Goal: Communication & Community: Answer question/provide support

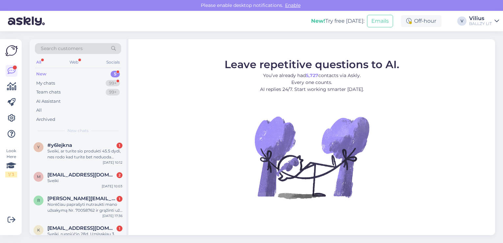
click at [106, 153] on div "Sveiki, ar turite sio produkti 45.5 dydi, nes rodo kad turite bet neduoda pridu…" at bounding box center [84, 154] width 75 height 12
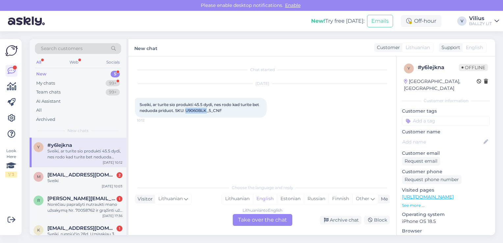
drag, startPoint x: 186, startPoint y: 110, endPoint x: 206, endPoint y: 111, distance: 19.8
click at [206, 111] on span "Sveiki, ar turite sio produkti 45.5 dydi, nes rodo kad turite bet neduoda pridu…" at bounding box center [200, 107] width 121 height 11
copy span "U9060BLK"
click at [241, 200] on div "Lithuanian" at bounding box center [237, 199] width 31 height 10
click at [262, 220] on div "Lithuanian to Lithuanian Take over the chat" at bounding box center [263, 220] width 60 height 12
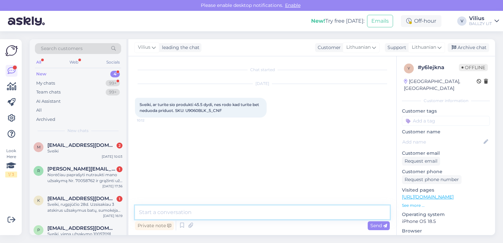
click at [236, 212] on textarea at bounding box center [262, 212] width 255 height 14
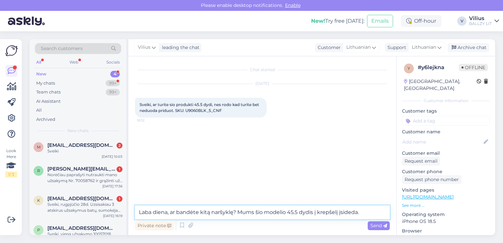
type textarea "Laba diena, ar bandėte kitą naršyklę? Mums šio modelio 45.5 dydis į krepšelį įs…"
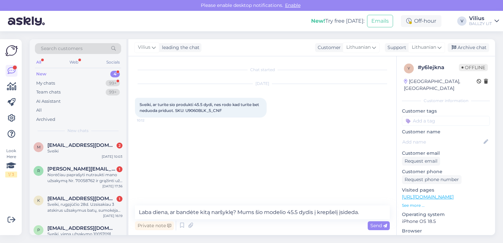
click at [377, 225] on span "Send" at bounding box center [378, 226] width 17 height 6
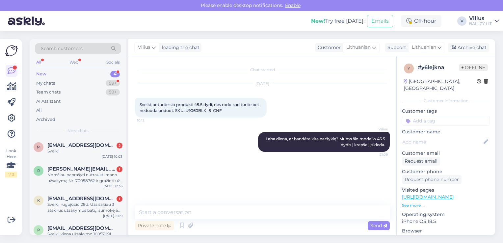
click at [104, 151] on div "Sveiki" at bounding box center [84, 151] width 75 height 6
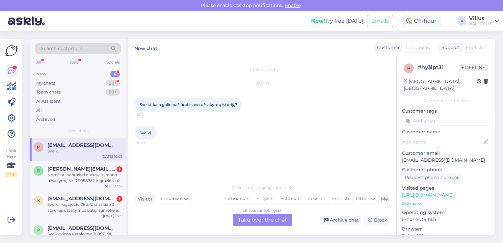
click at [238, 197] on div "Lithuanian" at bounding box center [237, 199] width 31 height 10
click at [247, 219] on div "Lithuanian to Lithuanian Take over the chat" at bounding box center [263, 220] width 60 height 12
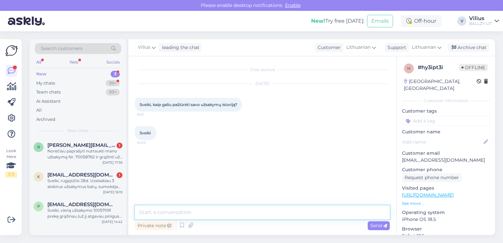
click at [258, 210] on textarea at bounding box center [262, 212] width 255 height 14
type textarea "Laba diena, prisijungus prie paskyros, matysite kairėje pusėje."
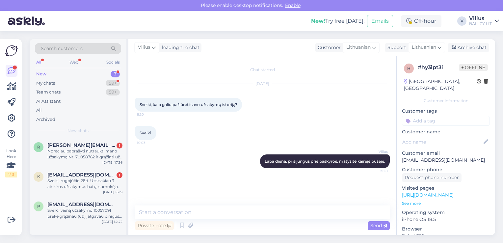
click at [105, 155] on div "Norėčiau paprašyti nutraukti mano užsakymą Nr. 70058762 ir grąžinti už jį sumok…" at bounding box center [84, 154] width 75 height 12
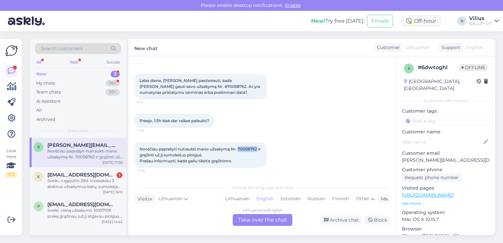
drag, startPoint x: 239, startPoint y: 149, endPoint x: 257, endPoint y: 148, distance: 18.4
click at [257, 148] on span "Norėčiau paprašyti nutraukti mano užsakymą Nr. 70058762 ir grąžinti už jį sumok…" at bounding box center [201, 155] width 122 height 17
copy span "70058762"
click at [247, 200] on div "Lithuanian" at bounding box center [237, 199] width 31 height 10
click at [259, 215] on div "Lithuanian to Lithuanian Take over the chat" at bounding box center [263, 220] width 60 height 12
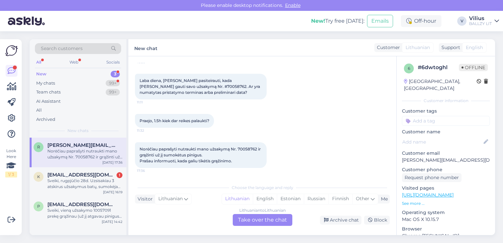
scroll to position [96, 0]
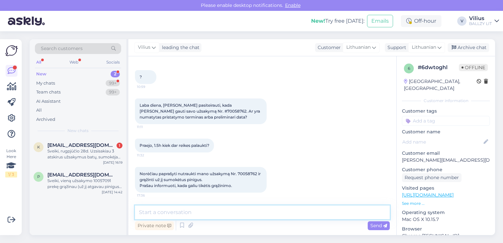
click at [208, 217] on textarea at bounding box center [262, 212] width 255 height 14
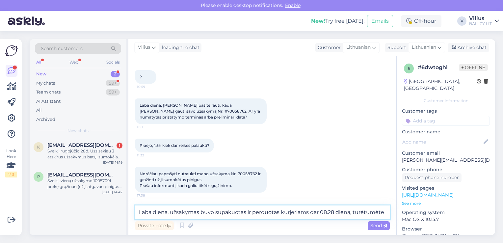
scroll to position [104, 0]
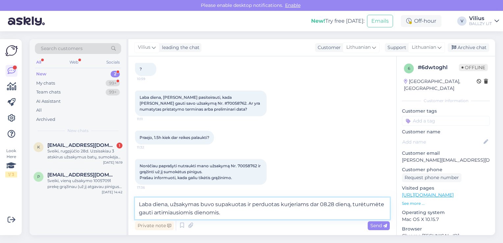
type textarea "Laba diena, užsakymas buvo supakuotas ir perduotas kurjeriams dar 08.28 dieną, …"
click at [371, 225] on span "Send" at bounding box center [378, 226] width 17 height 6
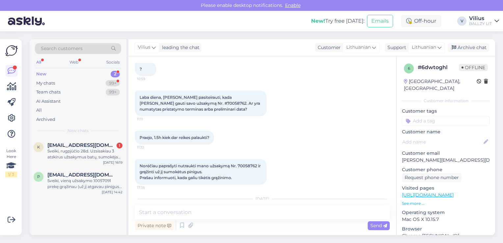
scroll to position [150, 0]
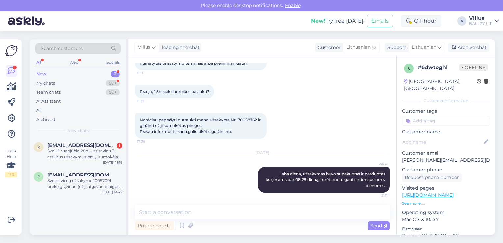
click at [93, 154] on div "Sveiki, rugpjūčio 28d. Uzsisakiau 3 atskirus užsakymus batų, sumokėjau ir tt už…" at bounding box center [84, 154] width 75 height 12
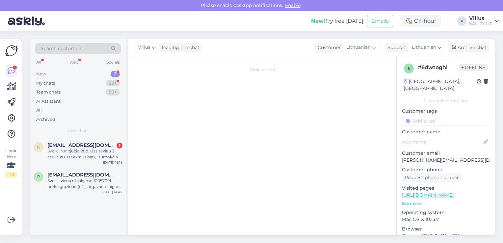
scroll to position [14, 0]
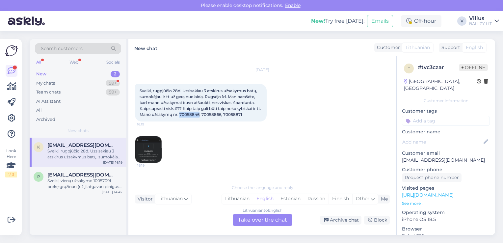
drag, startPoint x: 185, startPoint y: 113, endPoint x: 204, endPoint y: 116, distance: 19.0
click at [204, 116] on span "Sveiki, rugpjūčio 28d. Uzsisakiau 3 atskirus užsakymus batų, sumokėjau ir tt už…" at bounding box center [201, 102] width 122 height 29
copy span "70058846"
drag, startPoint x: 207, startPoint y: 114, endPoint x: 226, endPoint y: 115, distance: 18.1
click at [226, 115] on span "Sveiki, rugpjūčio 28d. Uzsisakiau 3 atskirus užsakymus batų, sumokėjau ir tt už…" at bounding box center [201, 102] width 122 height 29
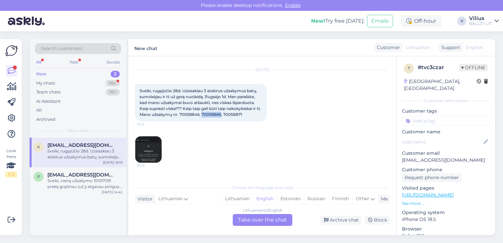
copy span "70058866"
drag, startPoint x: 229, startPoint y: 114, endPoint x: 248, endPoint y: 114, distance: 18.4
click at [248, 114] on div "Sveiki, rugpjūčio 28d. Uzsisakiau 3 atskirus užsakymus batų, sumokėjau ir tt už…" at bounding box center [201, 103] width 132 height 38
copy span "70058871"
click at [94, 185] on div "Sveiki, vieną užsakymo 10057091 prekę grąžinau (už jį atgavau pinigus), bet po …" at bounding box center [84, 184] width 75 height 12
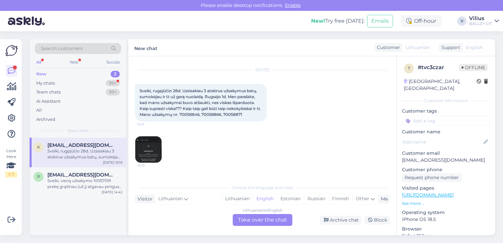
scroll to position [0, 0]
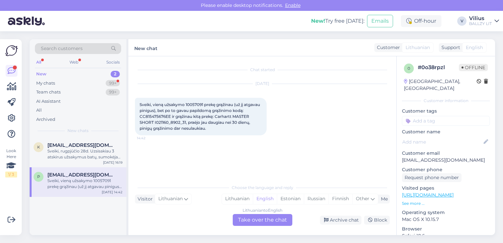
click at [81, 81] on div "My chats 99+" at bounding box center [78, 83] width 86 height 9
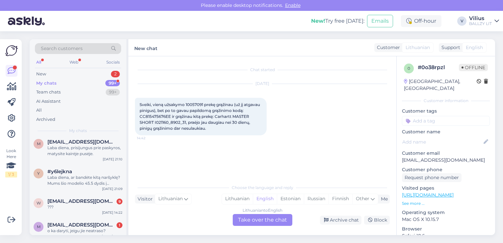
scroll to position [66, 0]
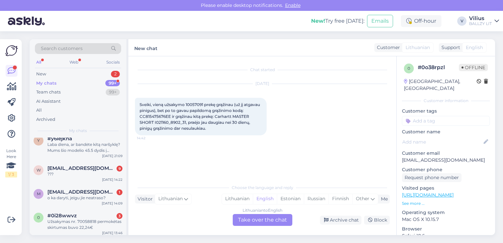
click at [88, 172] on div "???" at bounding box center [84, 174] width 75 height 6
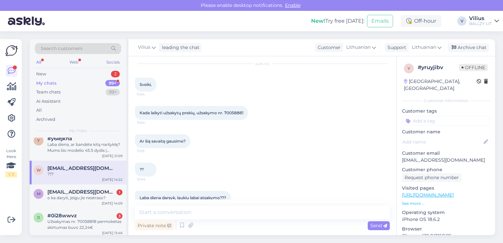
scroll to position [10, 0]
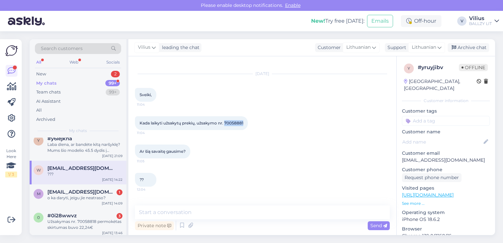
drag, startPoint x: 226, startPoint y: 122, endPoint x: 244, endPoint y: 125, distance: 18.5
click at [244, 125] on div "Kada laikyti užsakytų prekių, užsakymo nr. 70058881 11:04" at bounding box center [191, 123] width 113 height 14
copy span "70058881"
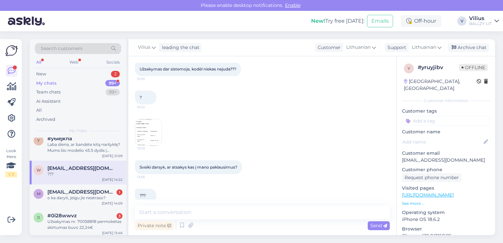
scroll to position [701, 0]
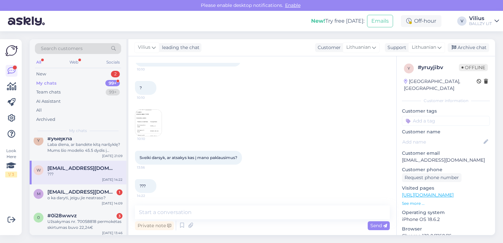
click at [149, 125] on img at bounding box center [148, 123] width 26 height 26
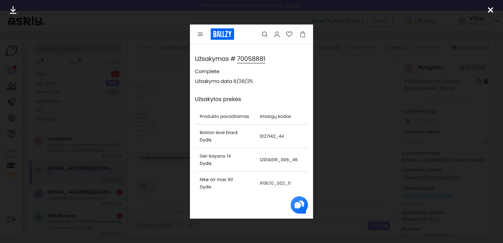
click at [169, 93] on div at bounding box center [251, 121] width 503 height 243
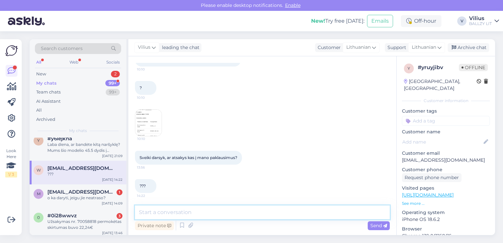
click at [207, 214] on textarea at bounding box center [262, 212] width 255 height 14
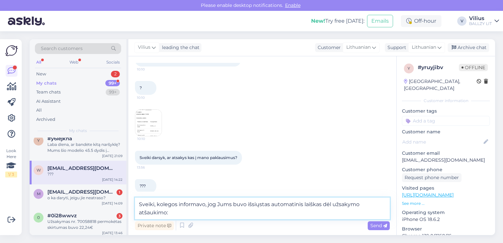
type textarea "Sveiki, kolegos informavo, jog Jums buvo išsiųstas automatinis laiškas dėl užsa…"
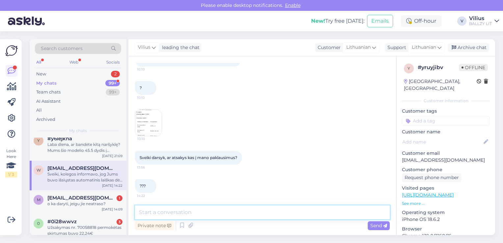
scroll to position [736, 0]
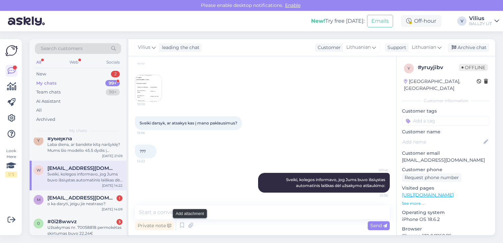
click at [189, 227] on icon at bounding box center [190, 226] width 9 height 10
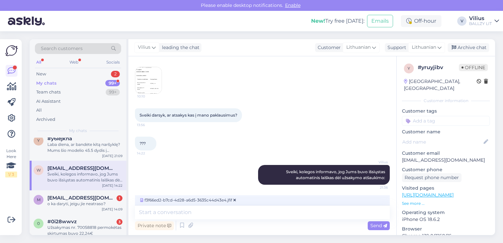
click at [376, 229] on div "Send" at bounding box center [379, 225] width 22 height 9
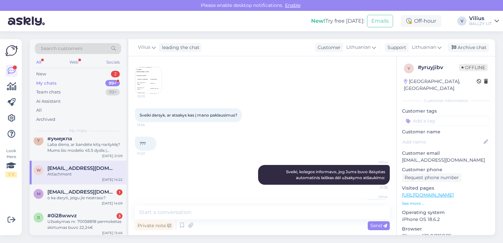
scroll to position [777, 0]
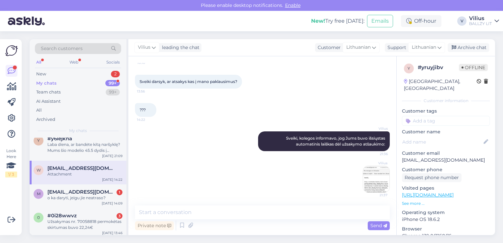
click at [78, 199] on div "o ka daryti, jeigu jie neatraso?" at bounding box center [84, 198] width 75 height 6
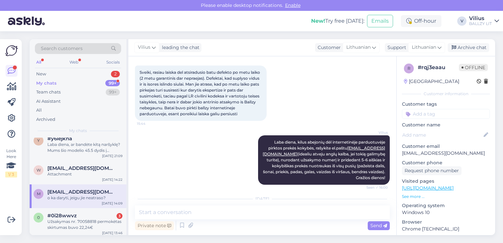
scroll to position [67, 0]
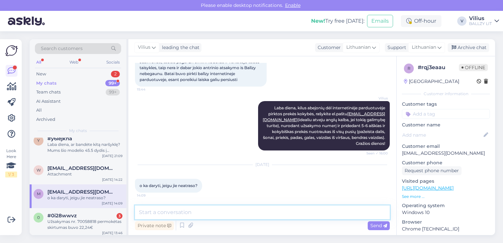
click at [213, 211] on textarea at bounding box center [262, 212] width 255 height 14
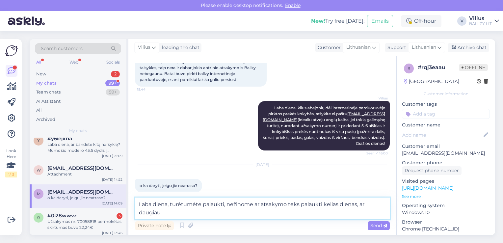
type textarea "Laba diena, turėtumėte palaukti, nežinome ar atsakymo teks palaukti kelias dien…"
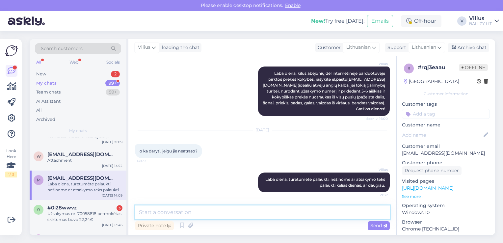
scroll to position [99, 0]
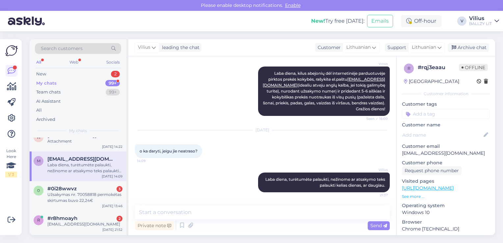
click at [87, 193] on div "Užsakymas nr. 70058818 permokėtas skirtumas buvo 22,24€" at bounding box center [84, 198] width 75 height 12
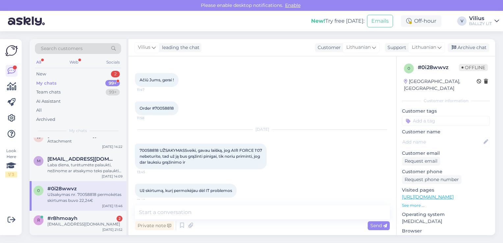
scroll to position [573, 0]
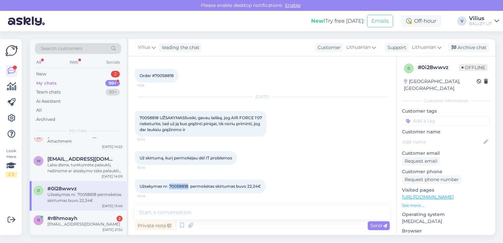
drag, startPoint x: 170, startPoint y: 185, endPoint x: 188, endPoint y: 186, distance: 17.8
click at [188, 186] on span "Užsakymas nr. 70058818 permokėtas skirtumas buvo 22,24€" at bounding box center [201, 186] width 122 height 5
copy span "70058818"
drag, startPoint x: 249, startPoint y: 184, endPoint x: 262, endPoint y: 183, distance: 13.2
click at [262, 183] on div "Užsakymas nr. 70058818 permokėtas skirtumas buvo 22,24€ 13:46" at bounding box center [200, 186] width 131 height 14
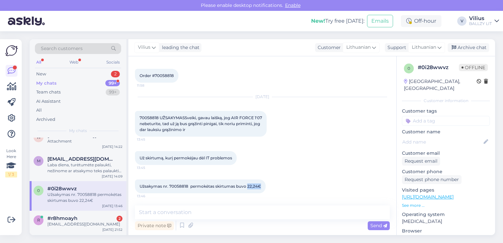
copy span "22,24€"
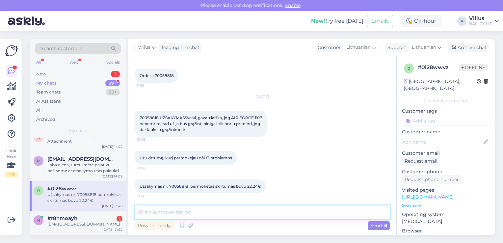
click at [172, 214] on textarea at bounding box center [262, 212] width 255 height 14
click at [205, 210] on textarea "Laba diena, informavome kolegas [PERSON_NAME]." at bounding box center [262, 212] width 255 height 14
type textarea "Laba diena, informavome atsakingus kolegas [PERSON_NAME]."
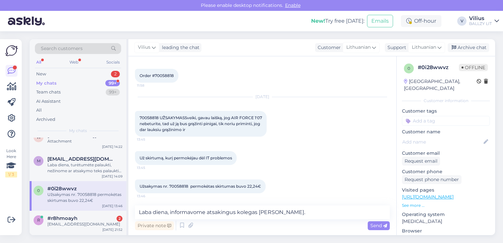
click at [369, 228] on div "Send" at bounding box center [379, 225] width 22 height 9
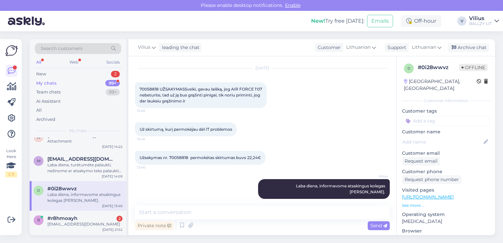
scroll to position [132, 0]
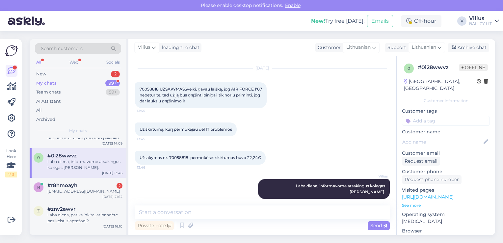
click at [94, 190] on div "[EMAIL_ADDRESS][DOMAIN_NAME]" at bounding box center [84, 191] width 75 height 6
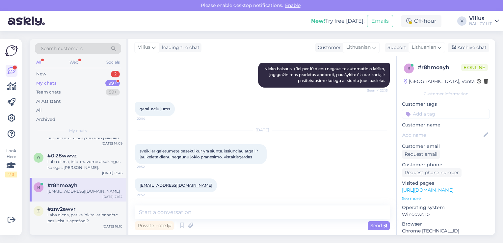
scroll to position [247, 0]
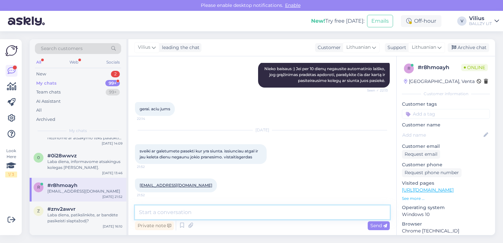
click at [224, 214] on textarea at bounding box center [262, 212] width 255 height 14
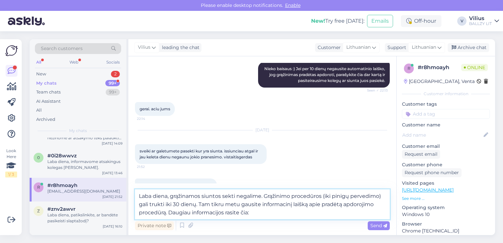
paste textarea "[URL][DOMAIN_NAME]"
type textarea "Laba diena, grąžinamos siuntos sekti negalime. Grąžinimo procedūros (iki pinigų…"
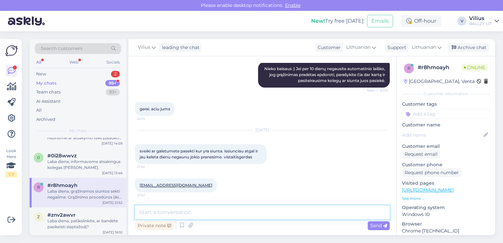
scroll to position [313, 0]
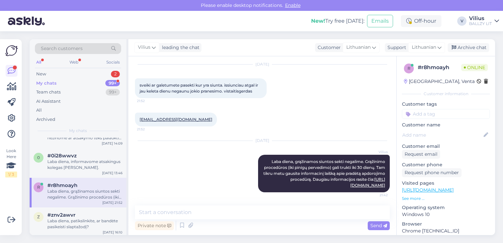
click at [50, 74] on div "New 2" at bounding box center [78, 73] width 86 height 9
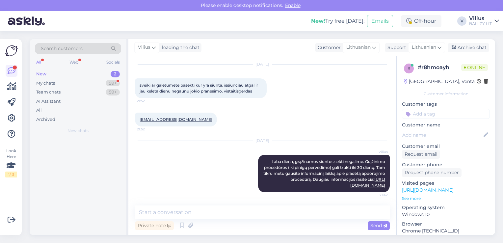
scroll to position [0, 0]
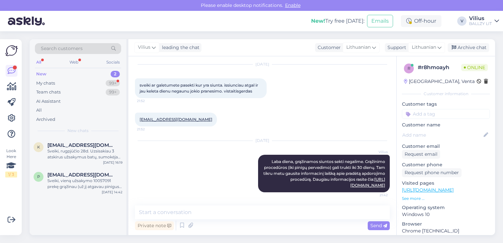
click at [84, 145] on span "[EMAIL_ADDRESS][DOMAIN_NAME]" at bounding box center [81, 145] width 68 height 6
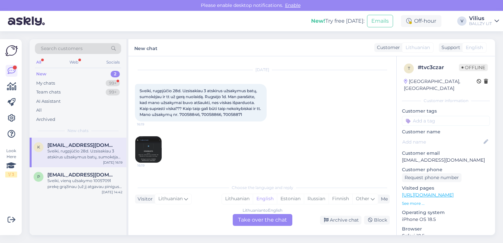
click at [141, 144] on img at bounding box center [148, 149] width 26 height 26
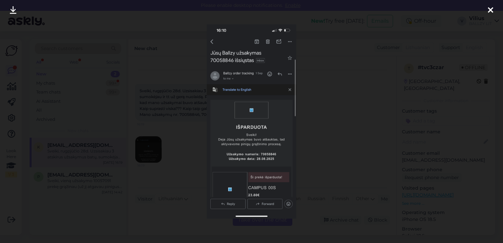
click at [189, 147] on div at bounding box center [251, 121] width 503 height 243
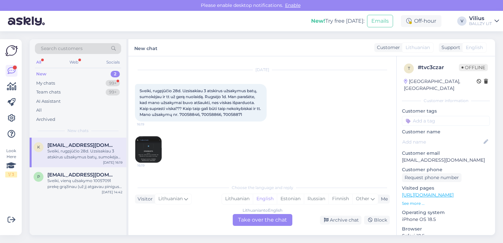
click at [236, 197] on div "Lithuanian" at bounding box center [237, 199] width 31 height 10
click at [245, 220] on div "Lithuanian to Lithuanian Take over the chat" at bounding box center [263, 220] width 60 height 12
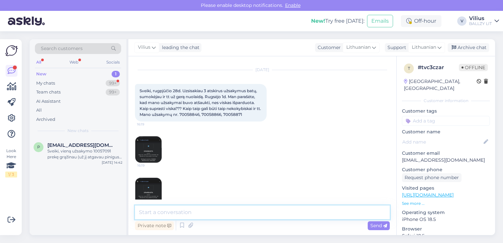
click at [232, 208] on textarea at bounding box center [262, 212] width 255 height 14
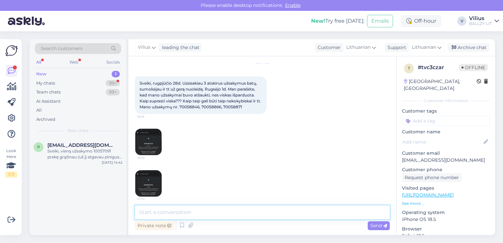
scroll to position [25, 0]
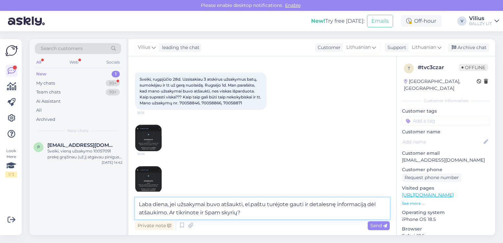
type textarea "Laba diena, jei užsakymai buvo atšaukti, el.paštu turėjote gauti ir detalesnę i…"
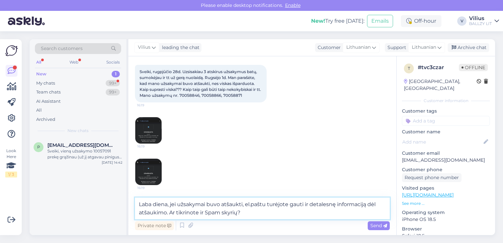
scroll to position [33, 0]
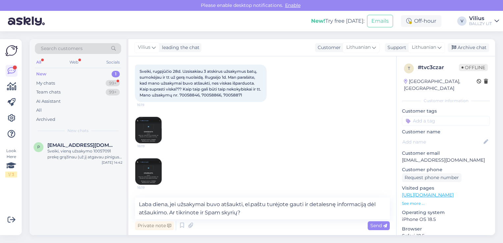
click at [385, 226] on icon at bounding box center [385, 226] width 4 height 4
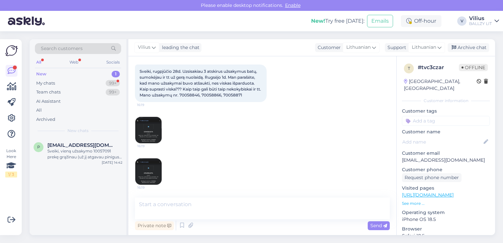
scroll to position [80, 0]
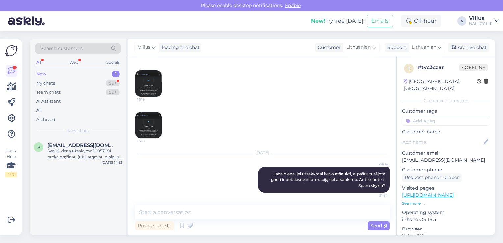
click at [83, 147] on span "[EMAIL_ADDRESS][DOMAIN_NAME]" at bounding box center [81, 145] width 68 height 6
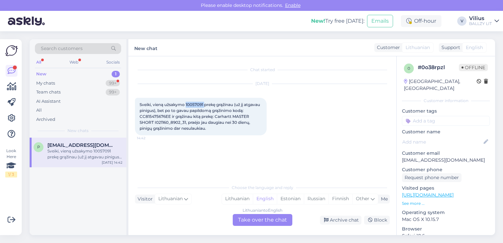
drag, startPoint x: 186, startPoint y: 103, endPoint x: 205, endPoint y: 106, distance: 19.3
click at [205, 106] on span "Sveiki, vieną užsakymo 10057091 prekę grąžinau (už jį atgavau pinigus), bet po …" at bounding box center [201, 116] width 122 height 29
copy span "10057091"
click at [73, 85] on div "My chats 99+" at bounding box center [78, 83] width 86 height 9
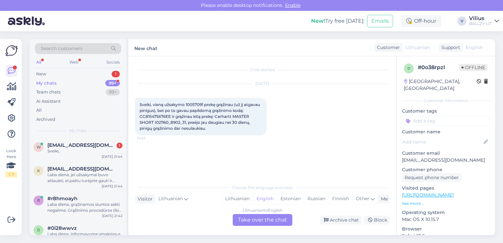
click at [84, 150] on div "Sveiki," at bounding box center [84, 151] width 75 height 6
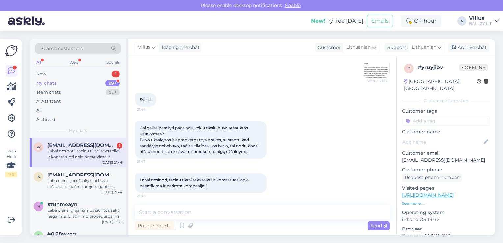
scroll to position [858, 0]
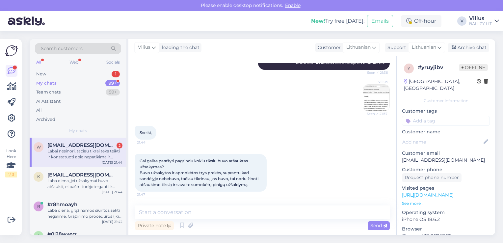
drag, startPoint x: 352, startPoint y: 125, endPoint x: 358, endPoint y: 129, distance: 7.1
drag, startPoint x: 358, startPoint y: 129, endPoint x: 365, endPoint y: 94, distance: 35.3
click at [365, 94] on img at bounding box center [376, 98] width 26 height 26
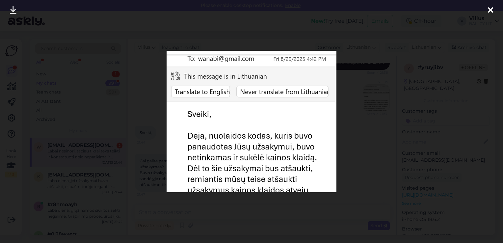
click at [352, 130] on div at bounding box center [251, 121] width 503 height 243
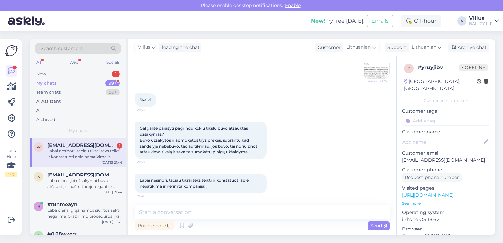
scroll to position [891, 0]
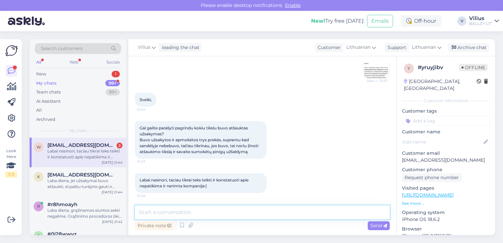
click at [217, 208] on textarea at bounding box center [262, 212] width 255 height 14
paste textarea "[EMAIL_ADDRESS][DOMAIN_NAME]"
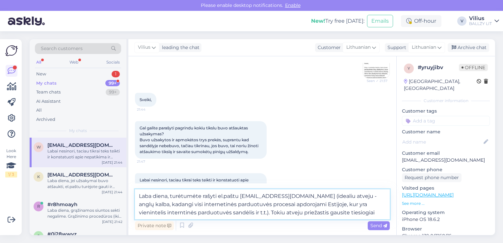
type textarea "Laba diena, turėtumėte rašyti el.paštu [EMAIL_ADDRESS][DOMAIN_NAME] (idealiu at…"
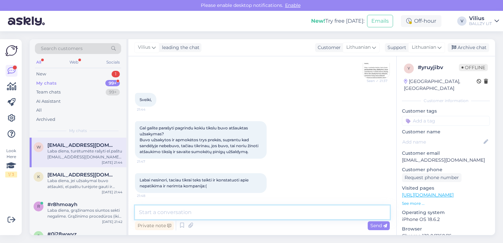
scroll to position [943, 0]
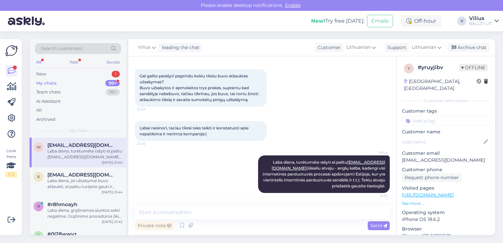
click at [95, 84] on div "My chats 99+" at bounding box center [78, 83] width 86 height 9
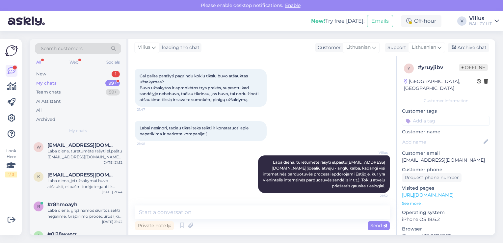
click at [55, 76] on div "New 1" at bounding box center [78, 73] width 86 height 9
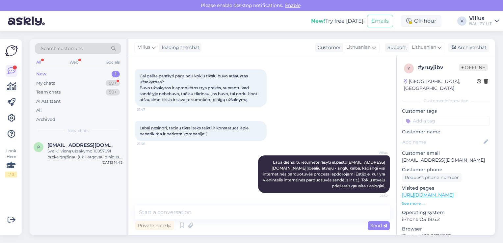
click at [56, 80] on div "My chats 99+" at bounding box center [78, 83] width 86 height 9
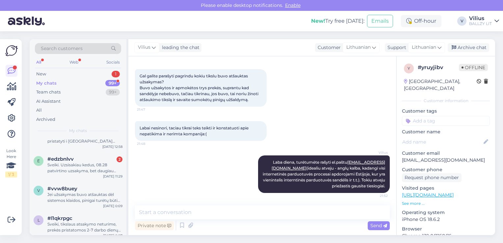
scroll to position [362, 0]
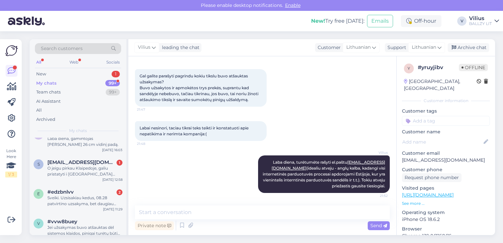
click at [94, 177] on div "O jeigu pirkau Klaipedoje, galiu pristatyti i [GEOGRAPHIC_DATA] parduotuve?" at bounding box center [84, 171] width 75 height 12
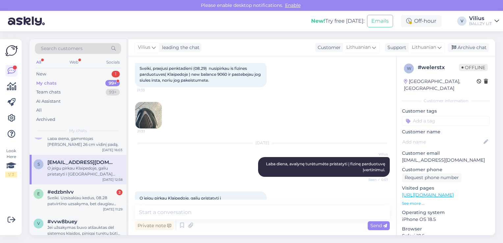
scroll to position [83, 0]
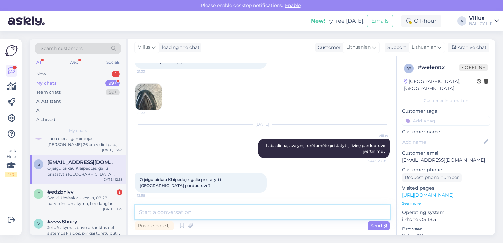
click at [246, 216] on textarea at bounding box center [262, 212] width 255 height 14
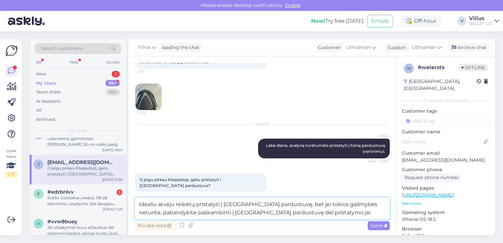
paste textarea "[PHONE_NUMBER]"
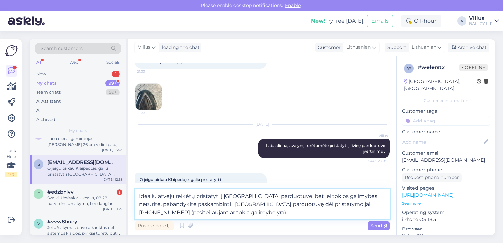
click at [327, 204] on textarea "Idealiu atveju reikėtų pristatyti į [GEOGRAPHIC_DATA] parduotuvę, bet jei tokio…" at bounding box center [262, 204] width 255 height 30
click at [326, 203] on textarea "Idealiu atveju reikėtų pristatyti į [GEOGRAPHIC_DATA] parduotuvę, bet jei tokio…" at bounding box center [262, 204] width 255 height 30
click at [335, 204] on textarea "Idealiu atveju reikėtų pristatyti į [GEOGRAPHIC_DATA] parduotuvę, bet jei tokio…" at bounding box center [262, 204] width 255 height 30
type textarea "Idealiu atveju reikėtų pristatyti į [GEOGRAPHIC_DATA] parduotuvę, bet jei tokio…"
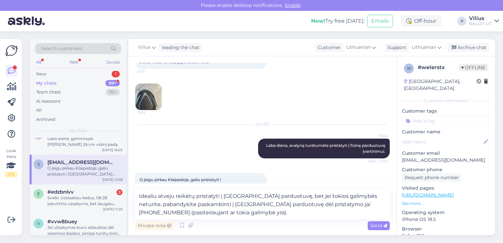
click at [378, 225] on span "Send" at bounding box center [378, 226] width 17 height 6
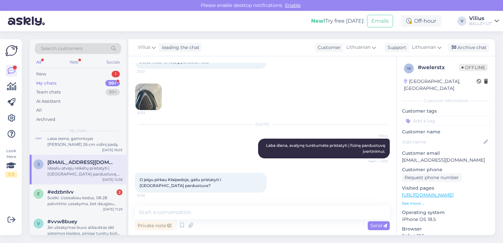
scroll to position [143, 0]
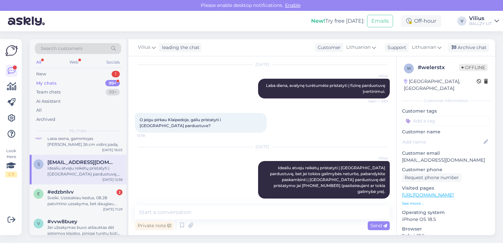
click at [65, 206] on div "Sveiki. Uzsisakiau kedus, 08.28 patvirtino uzsakyma, bet daugiau jokios info ne…" at bounding box center [84, 201] width 75 height 12
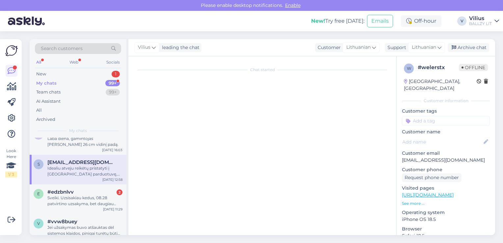
scroll to position [132, 0]
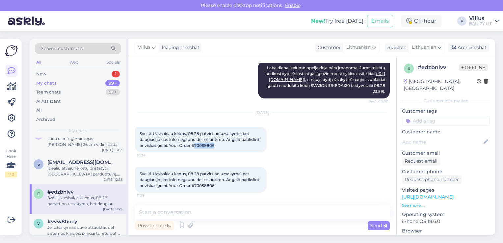
drag, startPoint x: 217, startPoint y: 144, endPoint x: 236, endPoint y: 145, distance: 19.8
click at [236, 145] on div "Sveiki. Uzsisakiau kedus, 08.28 patvirtino uzsakyma, bet daugiau jokios info ne…" at bounding box center [201, 140] width 132 height 26
copy span "70058806"
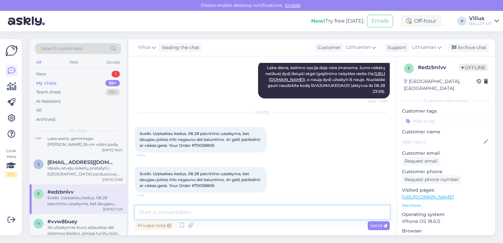
drag, startPoint x: 198, startPoint y: 213, endPoint x: 195, endPoint y: 216, distance: 3.5
click at [196, 214] on textarea at bounding box center [262, 212] width 255 height 14
type textarea "Laba diena, siuntos judėjimą galite sekti čia:"
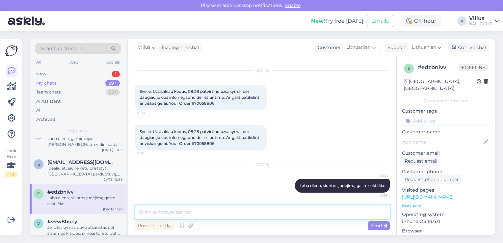
paste textarea "[URL][DOMAIN_NAME]"
type textarea "[URL][DOMAIN_NAME]"
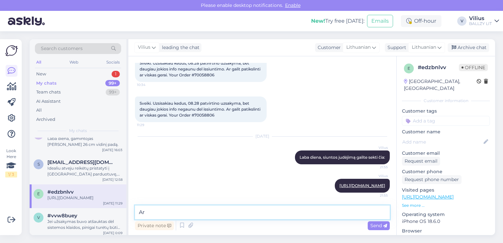
type textarea "A"
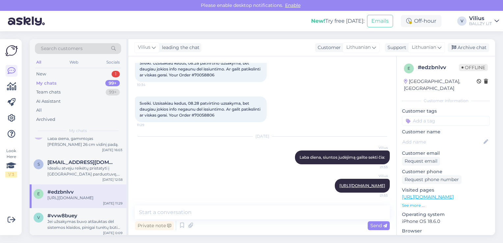
click at [54, 74] on div "New 1" at bounding box center [78, 73] width 86 height 9
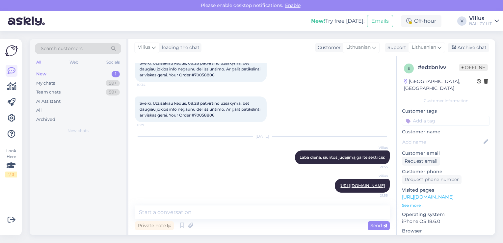
scroll to position [0, 0]
